Goal: Find specific page/section: Find specific page/section

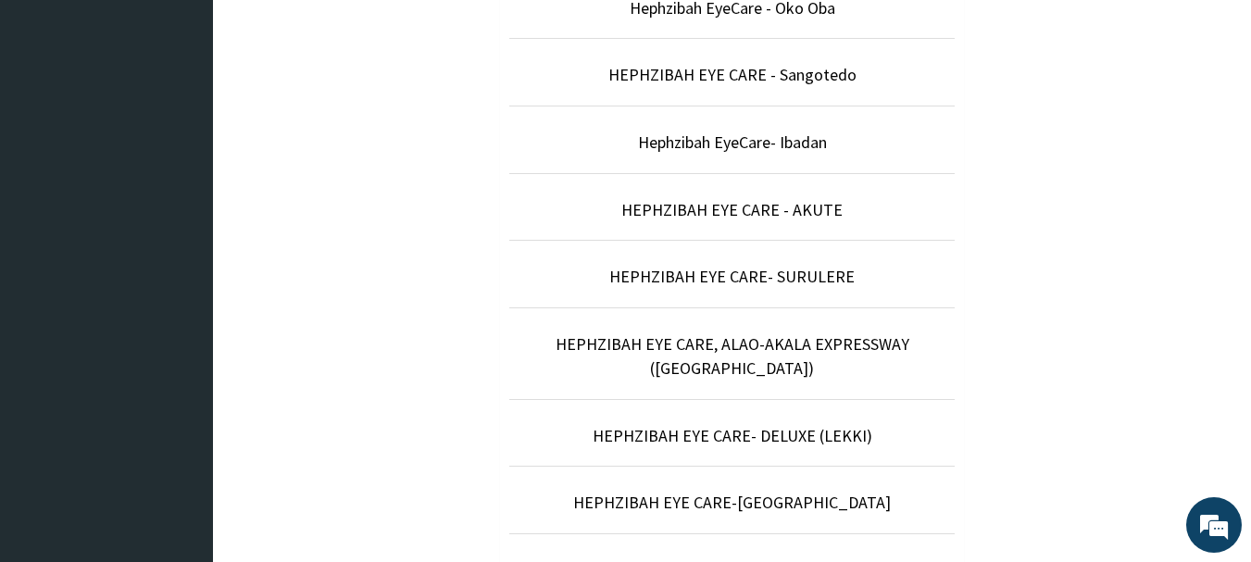
scroll to position [810, 0]
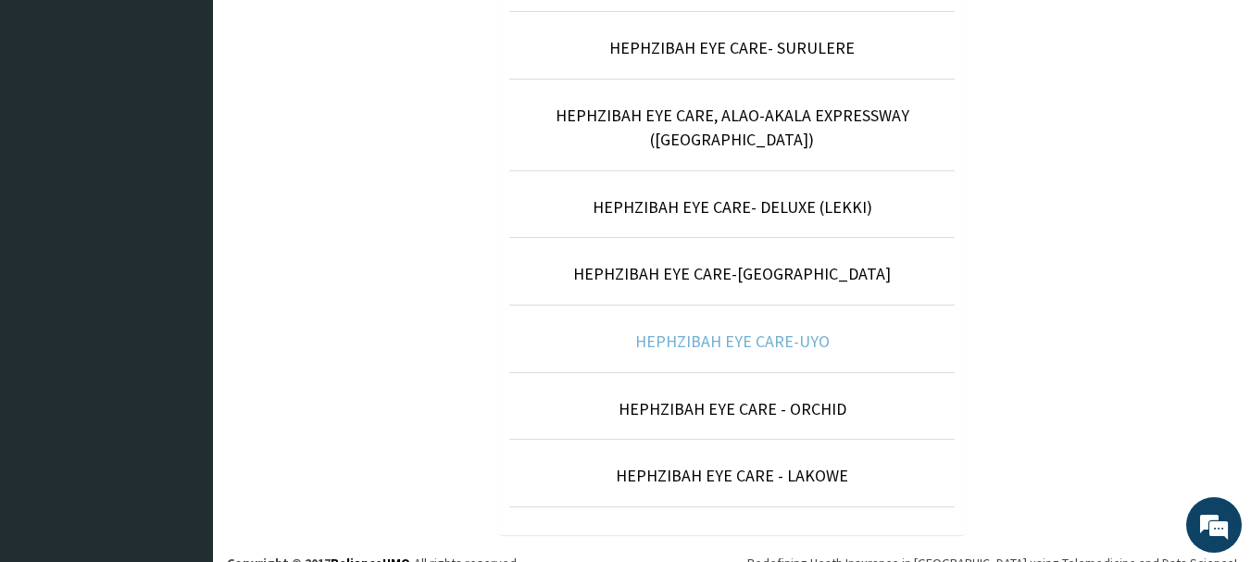
click at [795, 331] on link "HEPHZIBAH EYE CARE-UYO" at bounding box center [732, 341] width 194 height 21
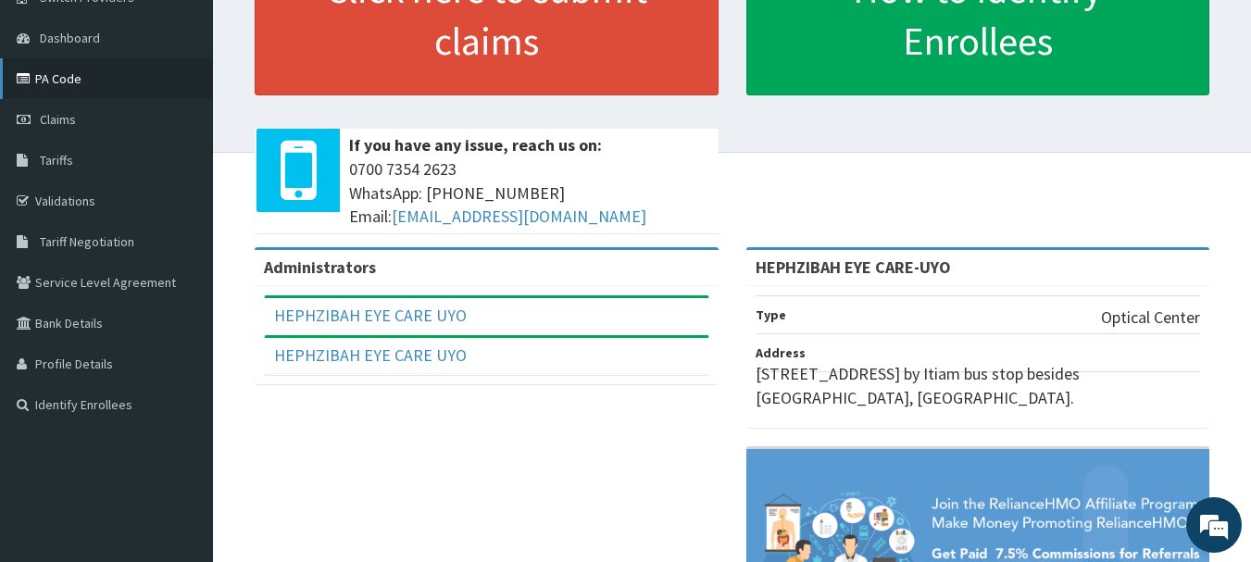
click at [92, 90] on link "PA Code" at bounding box center [106, 78] width 213 height 41
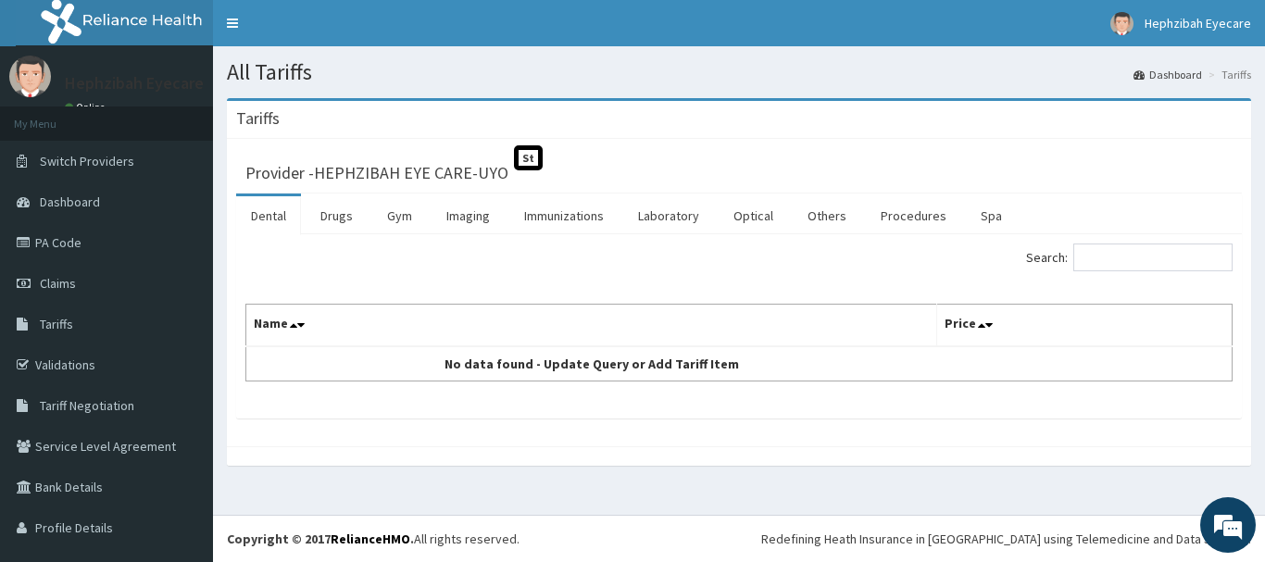
scroll to position [36, 0]
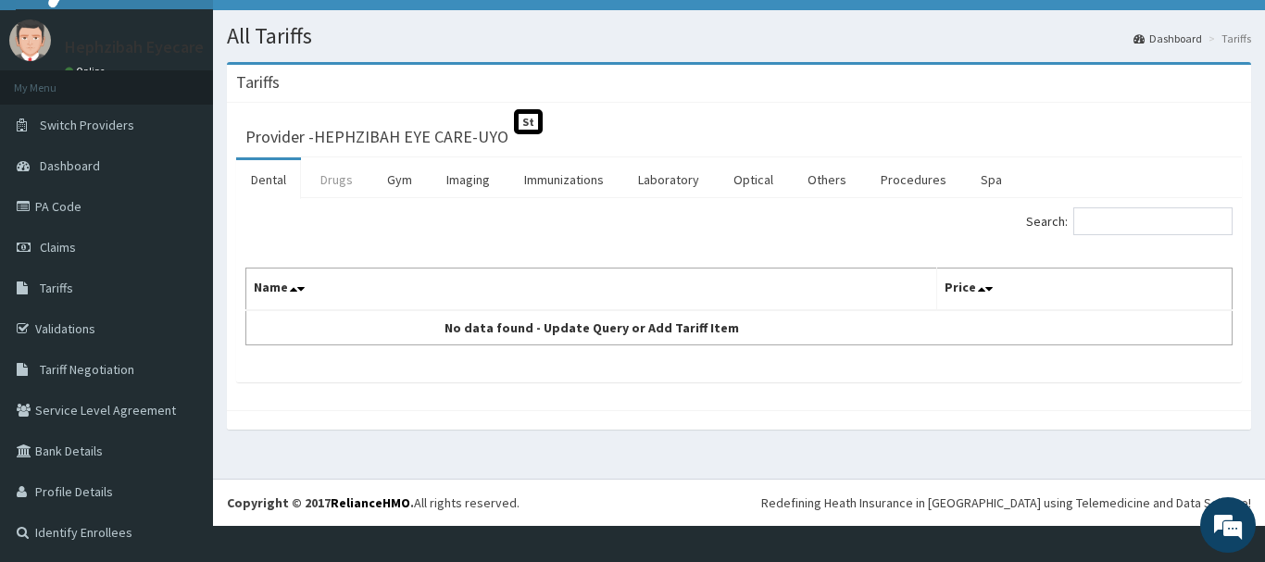
click at [321, 176] on link "Drugs" at bounding box center [337, 179] width 62 height 39
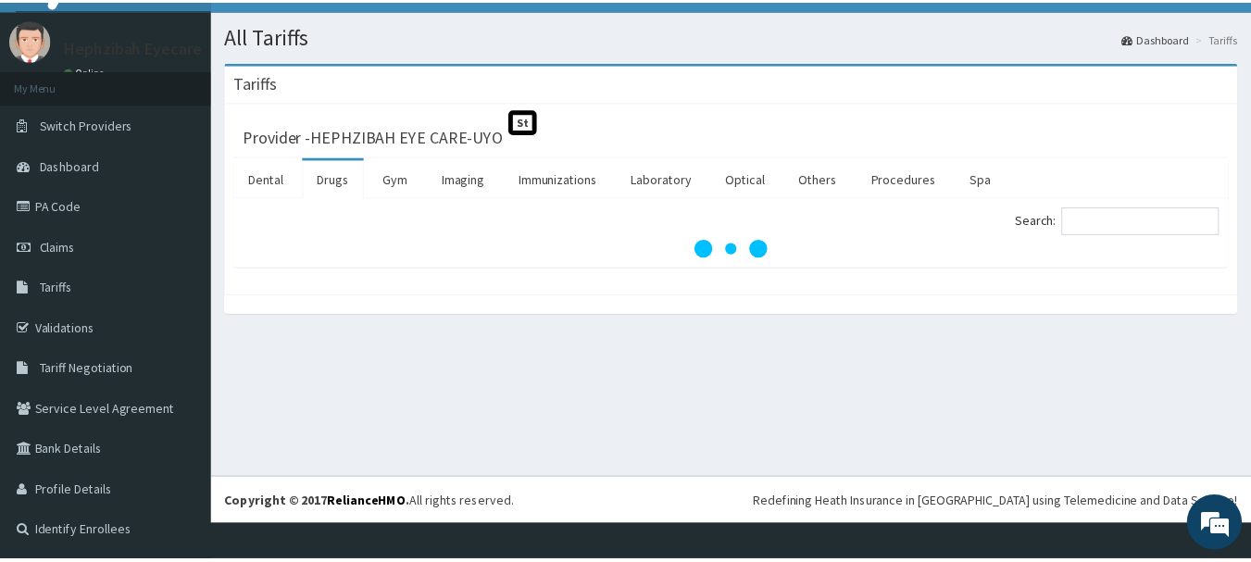
scroll to position [0, 0]
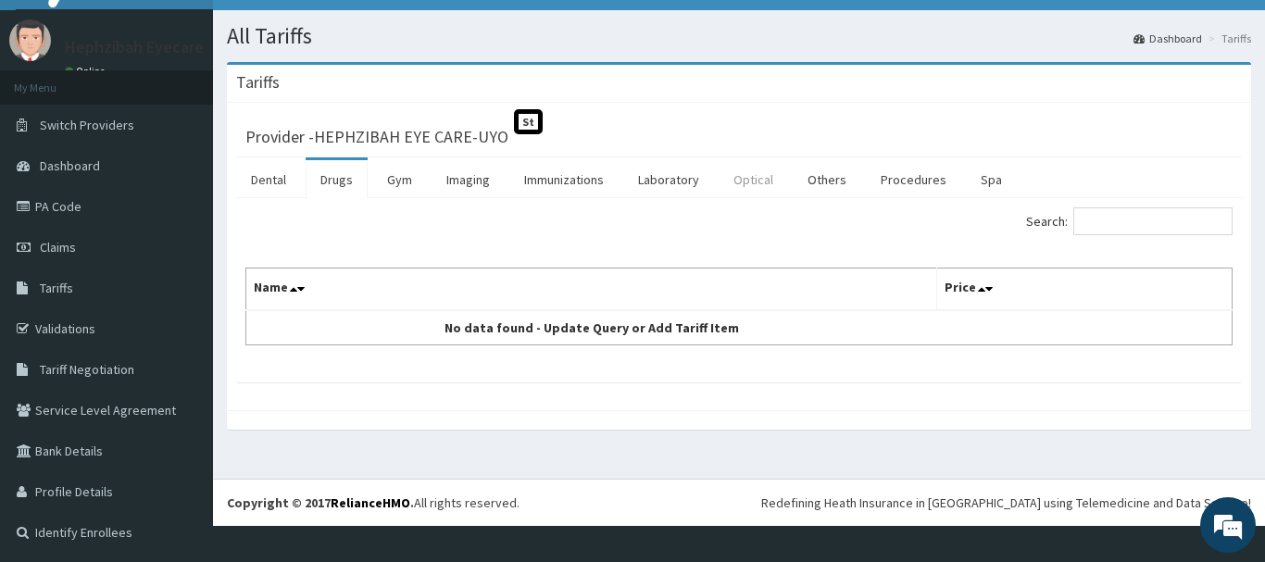
click at [749, 191] on link "Optical" at bounding box center [752, 179] width 69 height 39
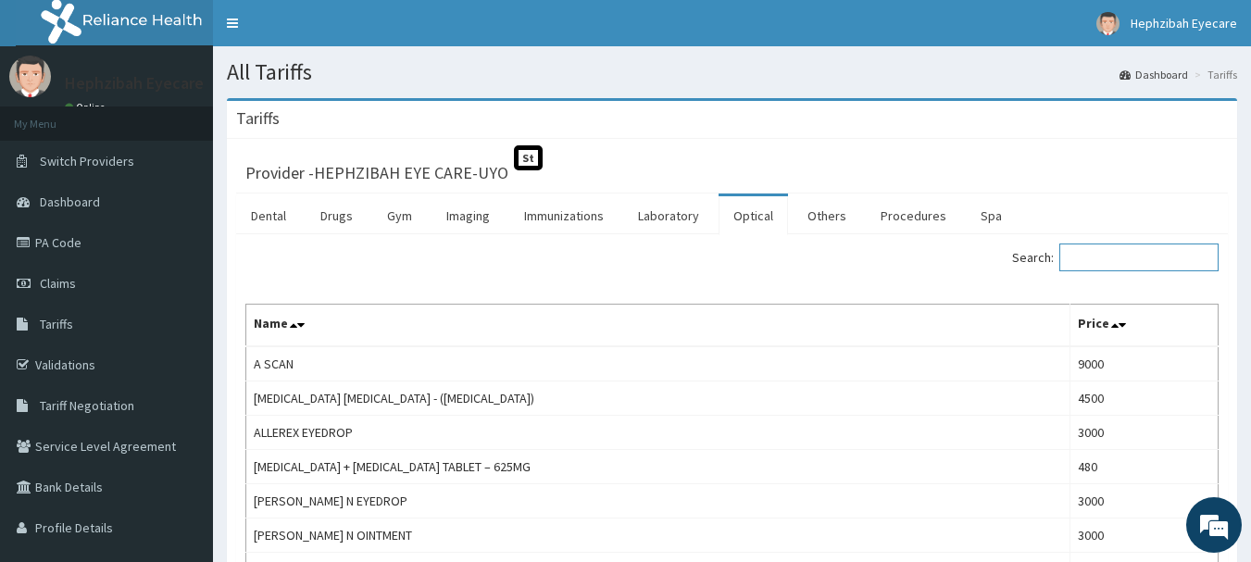
click at [1093, 255] on input "Search:" at bounding box center [1138, 258] width 159 height 28
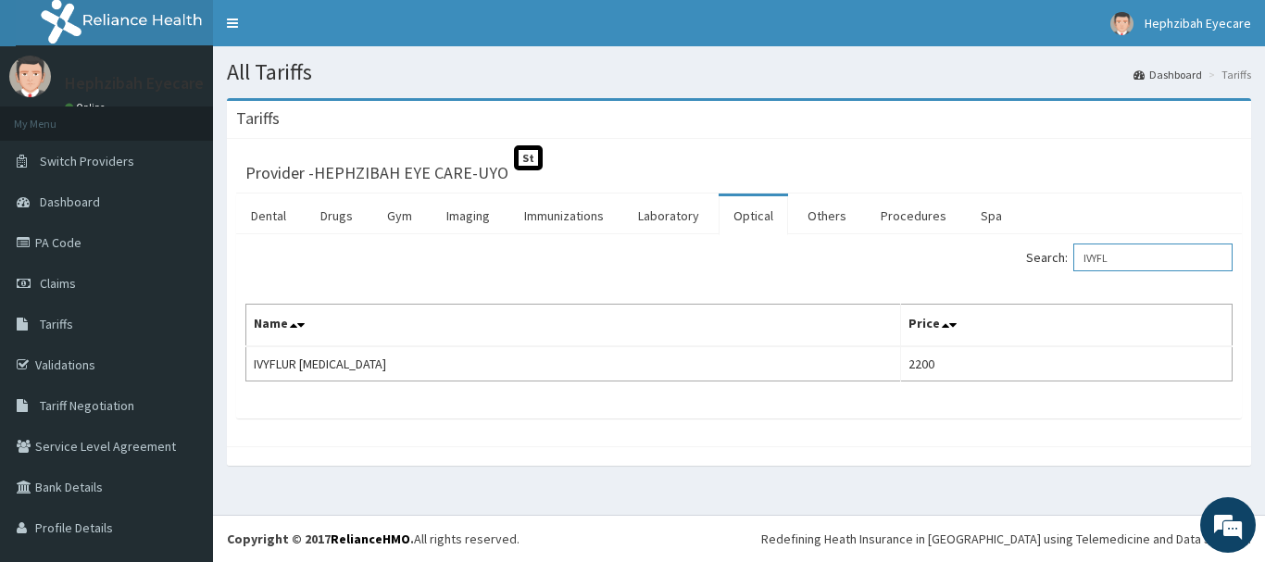
click at [1143, 256] on input "IVYFL" at bounding box center [1152, 258] width 159 height 28
type input "I"
type input "FLUR"
click at [94, 239] on link "PA Code" at bounding box center [106, 242] width 213 height 41
